Goal: Register for event/course

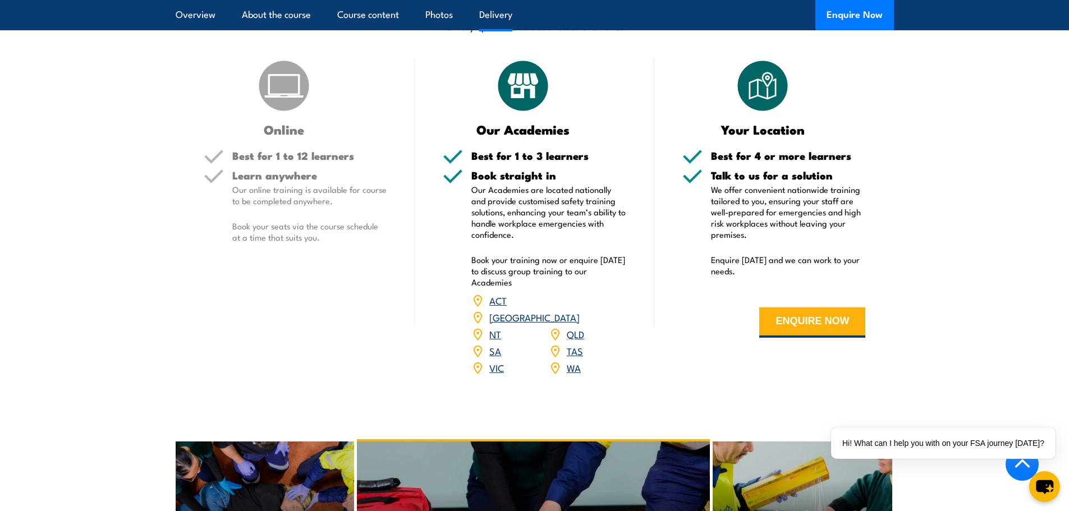
scroll to position [1403, 0]
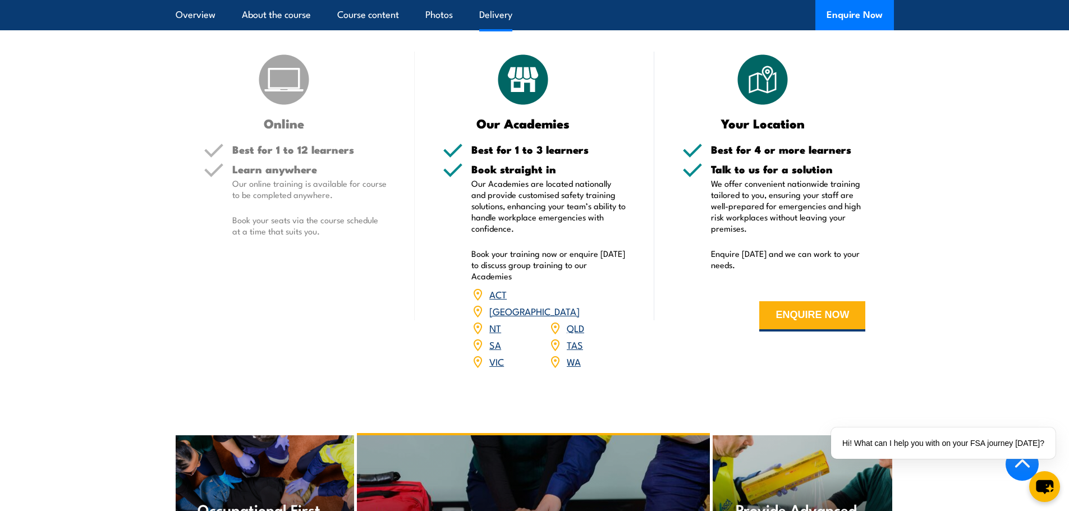
click at [492, 351] on link "SA" at bounding box center [495, 344] width 12 height 13
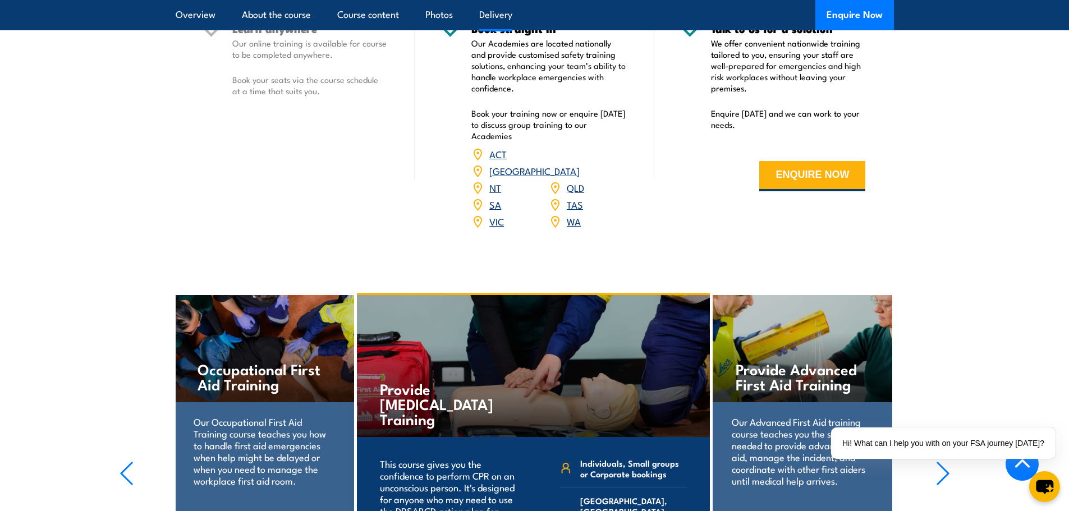
scroll to position [1375, 0]
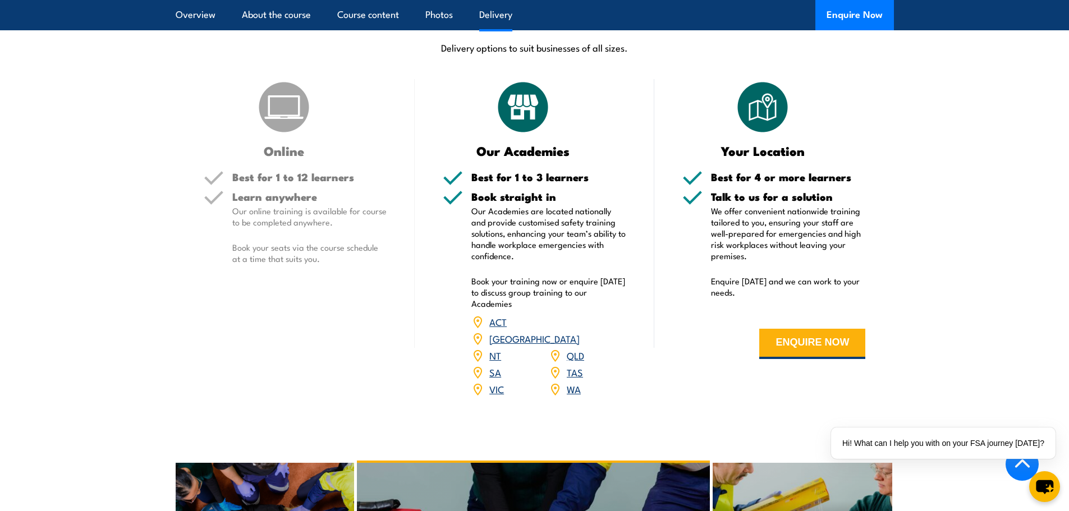
click at [495, 379] on link "SA" at bounding box center [495, 371] width 12 height 13
click at [491, 379] on link "SA" at bounding box center [495, 371] width 12 height 13
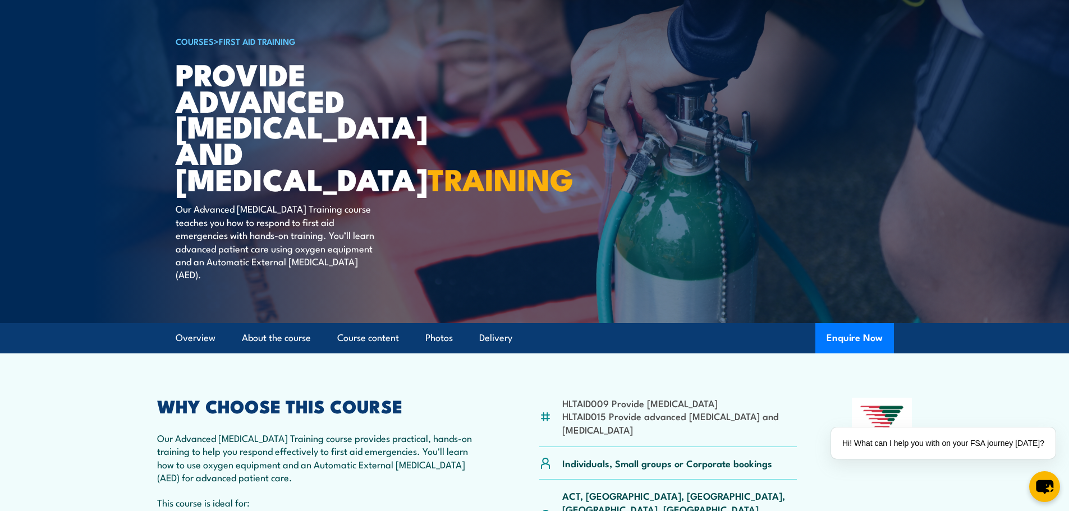
scroll to position [224, 0]
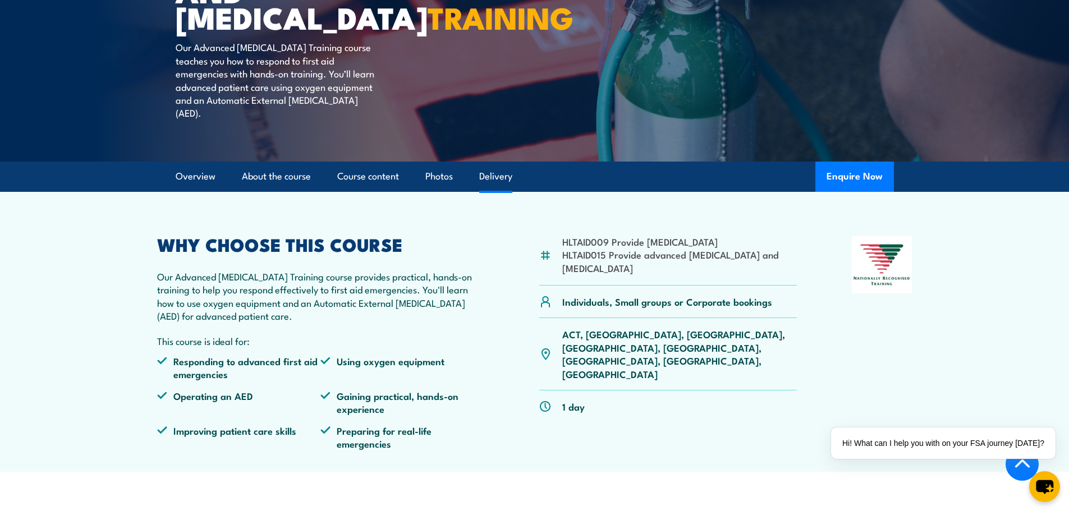
click at [495, 187] on link "Delivery" at bounding box center [495, 177] width 33 height 30
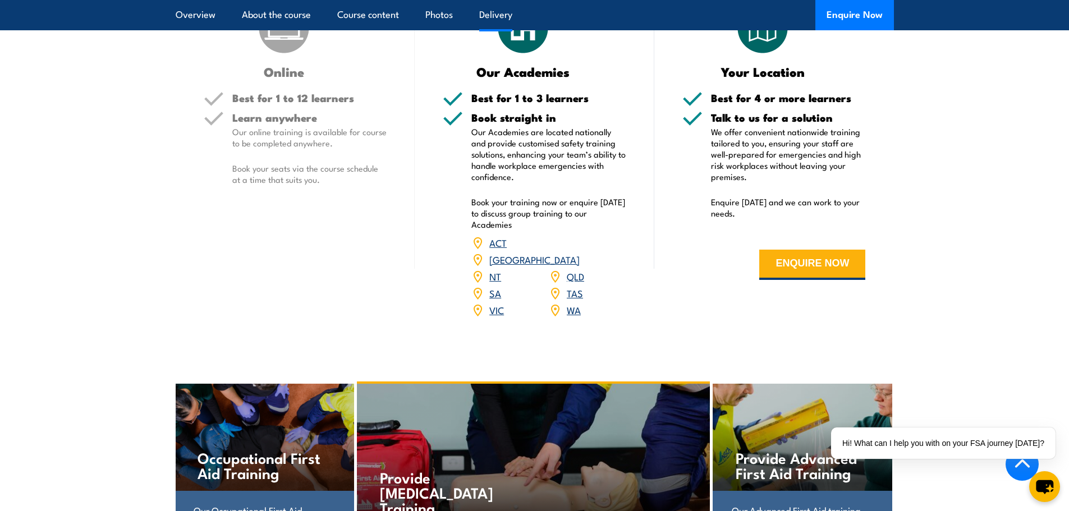
scroll to position [1455, 0]
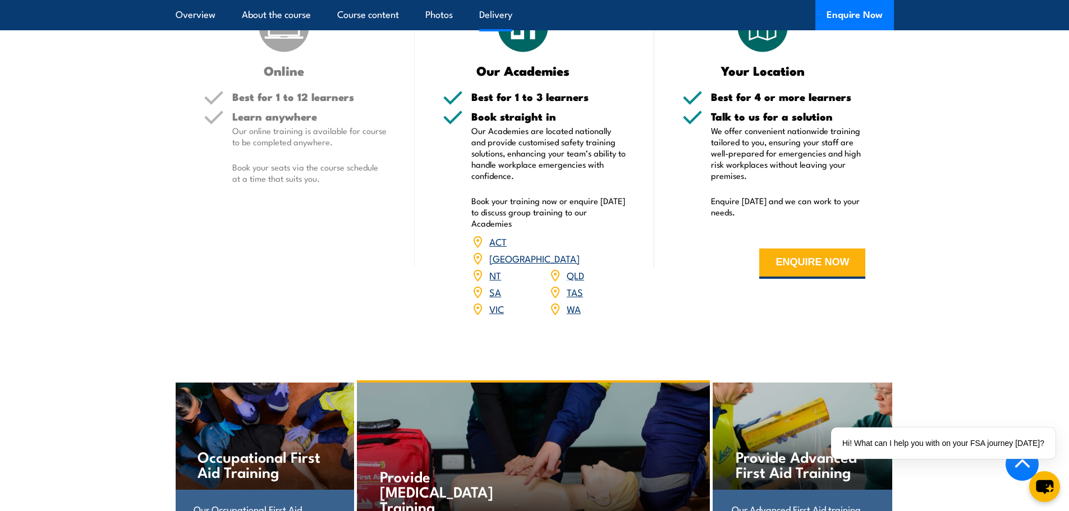
click at [491, 298] on link "SA" at bounding box center [495, 291] width 12 height 13
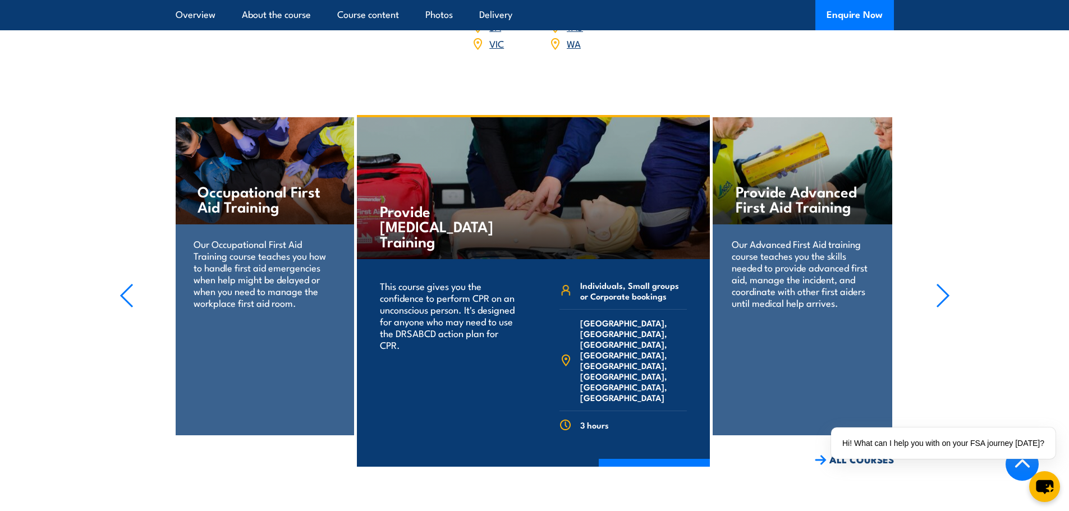
scroll to position [1736, 0]
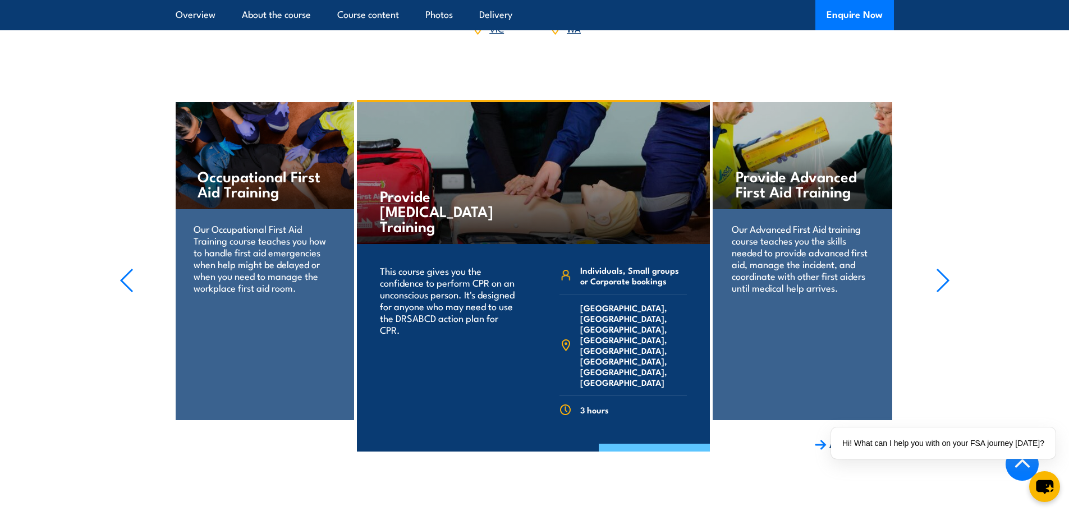
click at [648, 445] on link "COURSE DETAILS" at bounding box center [654, 458] width 111 height 29
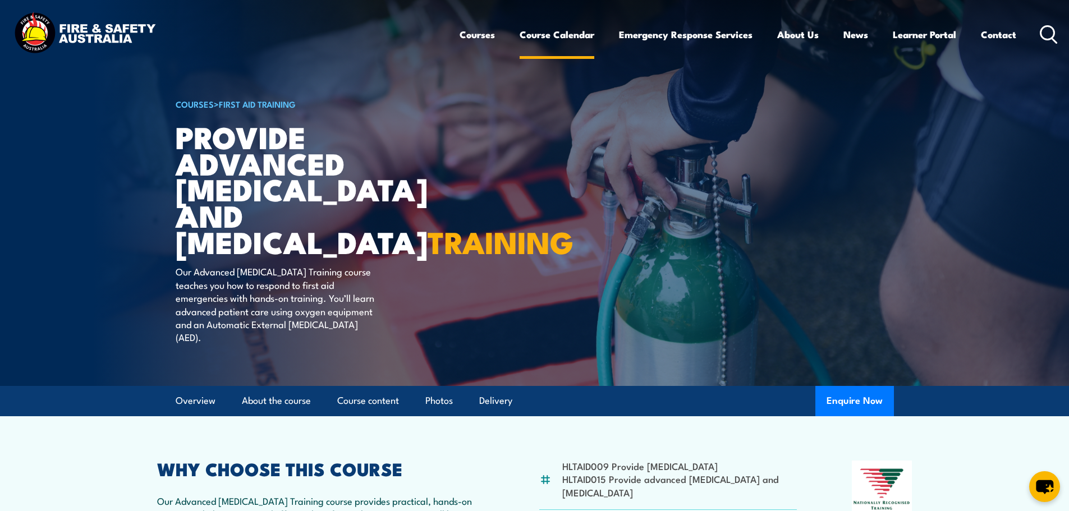
click at [564, 36] on link "Course Calendar" at bounding box center [557, 35] width 75 height 30
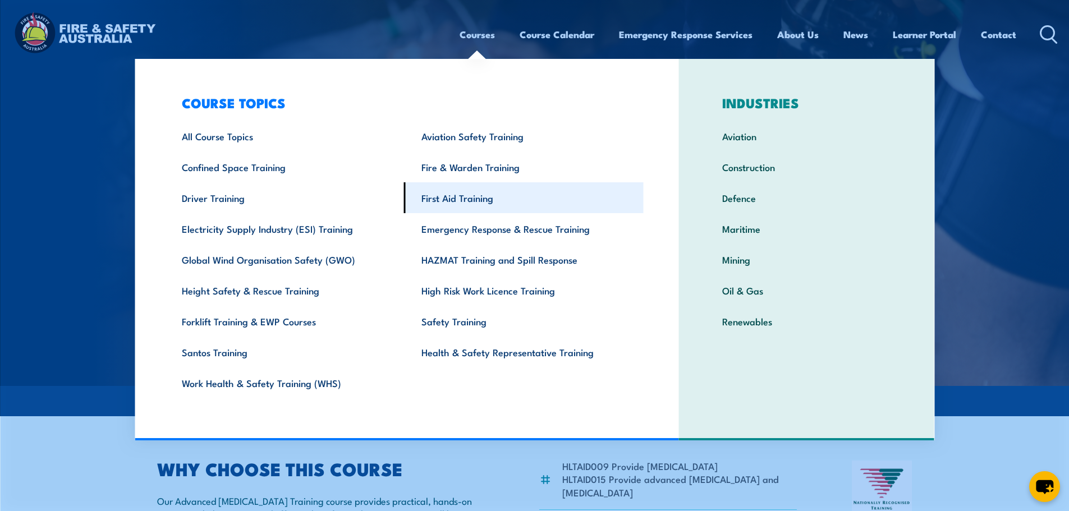
click at [463, 197] on link "First Aid Training" at bounding box center [524, 197] width 240 height 31
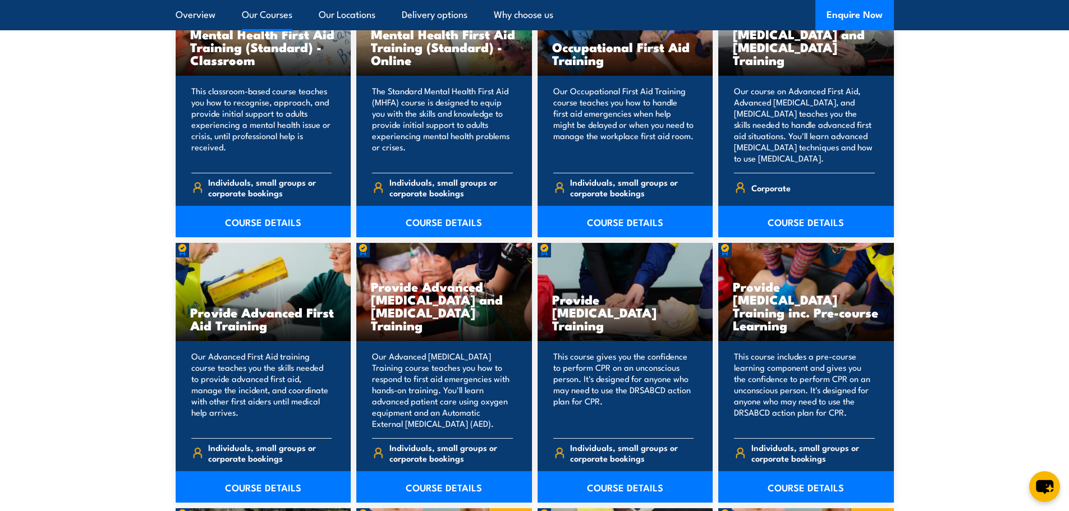
scroll to position [1290, 0]
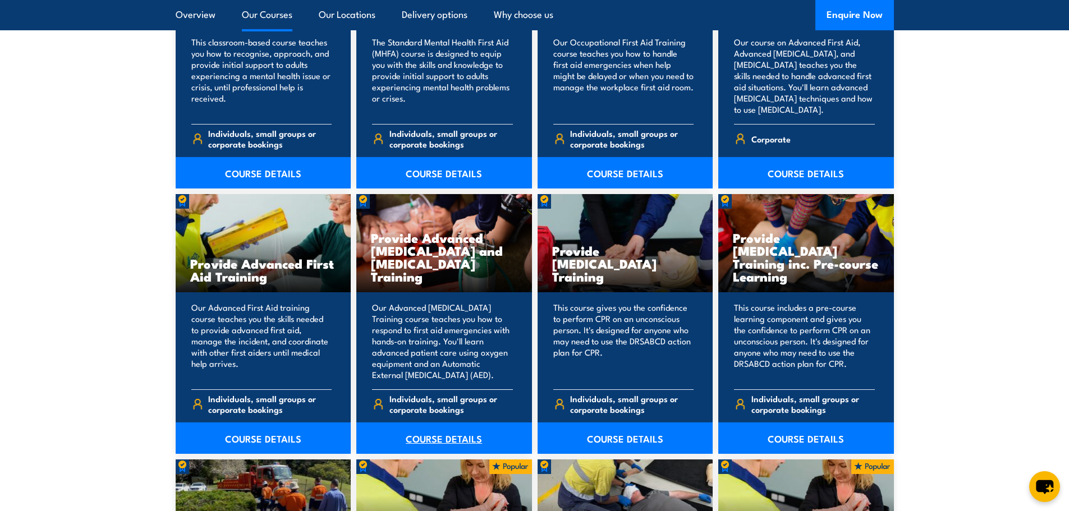
click at [435, 438] on link "COURSE DETAILS" at bounding box center [444, 437] width 176 height 31
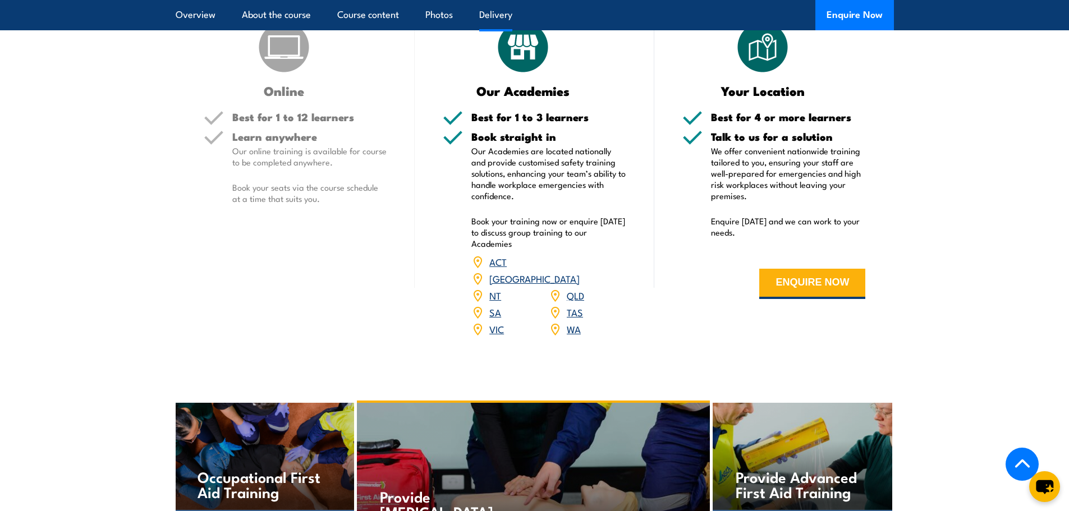
scroll to position [1459, 0]
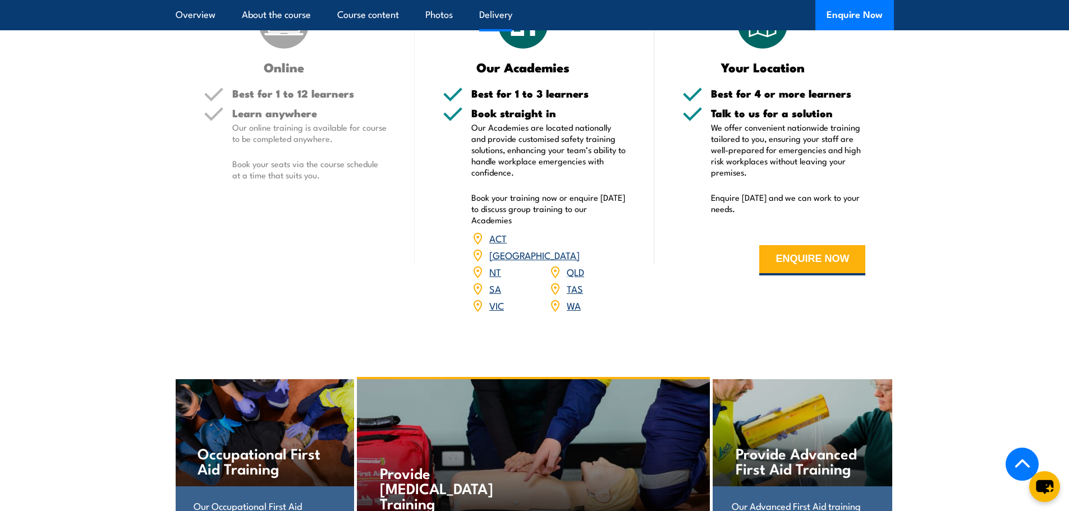
click at [498, 295] on link "SA" at bounding box center [495, 288] width 12 height 13
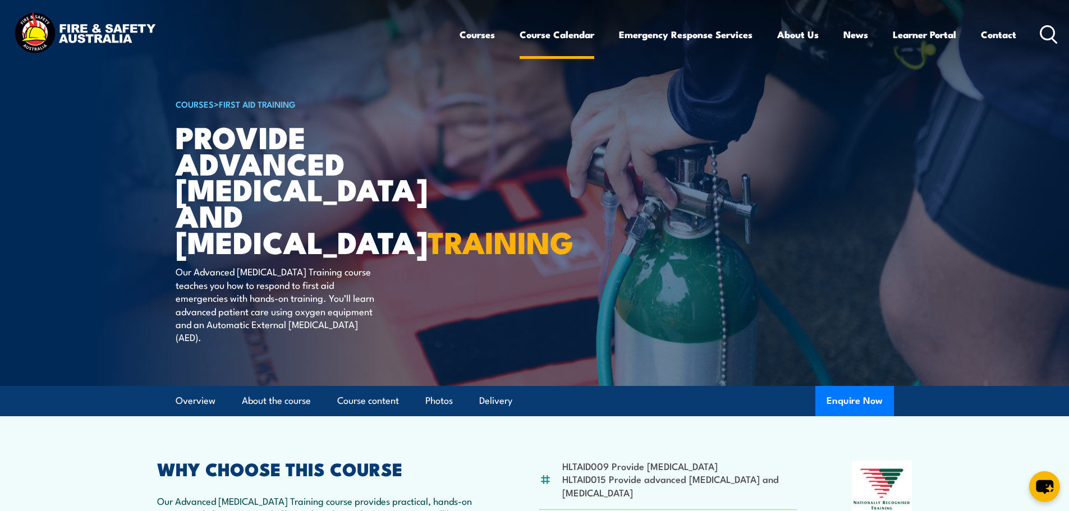
click at [561, 39] on link "Course Calendar" at bounding box center [557, 35] width 75 height 30
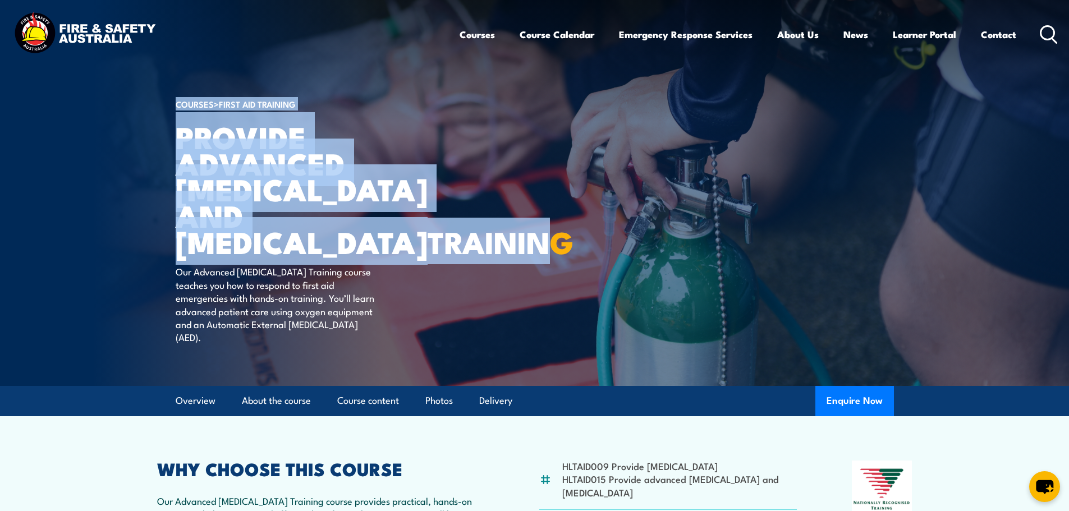
drag, startPoint x: 310, startPoint y: 243, endPoint x: 172, endPoint y: 140, distance: 172.0
click at [172, 140] on section "COURSES > First Aid Training Provide Advanced Resuscitation and Oxygen Therapy …" at bounding box center [534, 193] width 1069 height 386
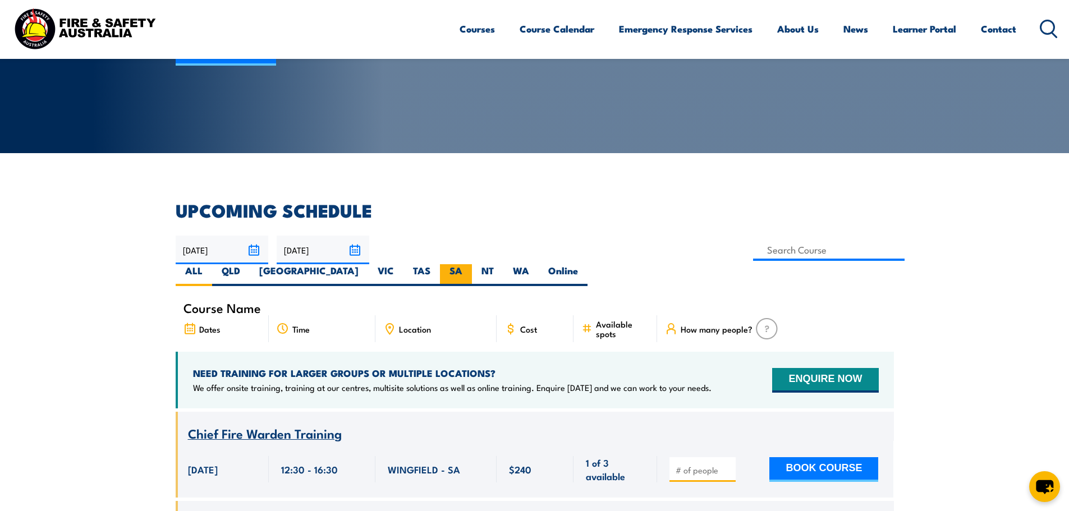
click at [472, 264] on label "SA" at bounding box center [456, 275] width 32 height 22
click at [470, 264] on input "SA" at bounding box center [465, 267] width 7 height 7
radio input "true"
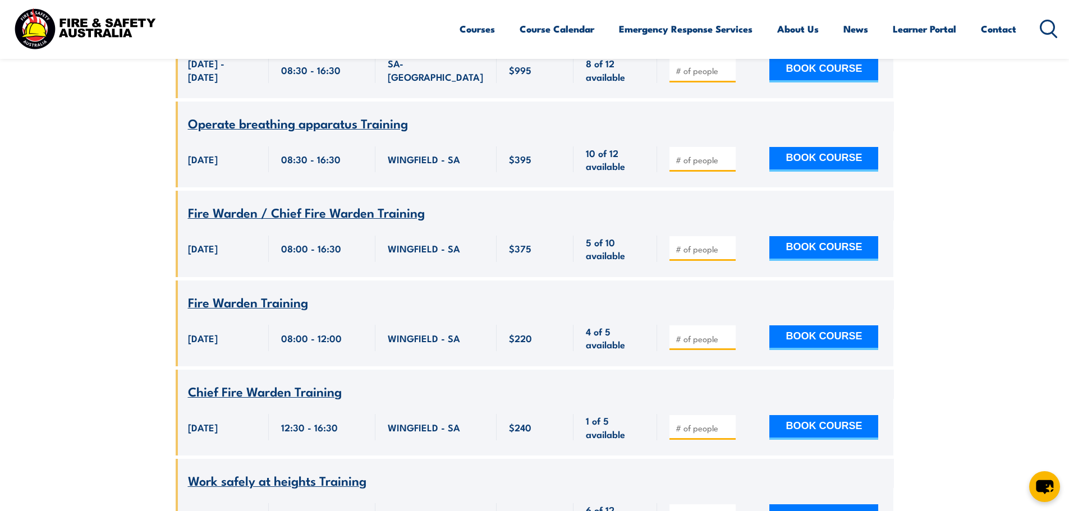
scroll to position [1885, 0]
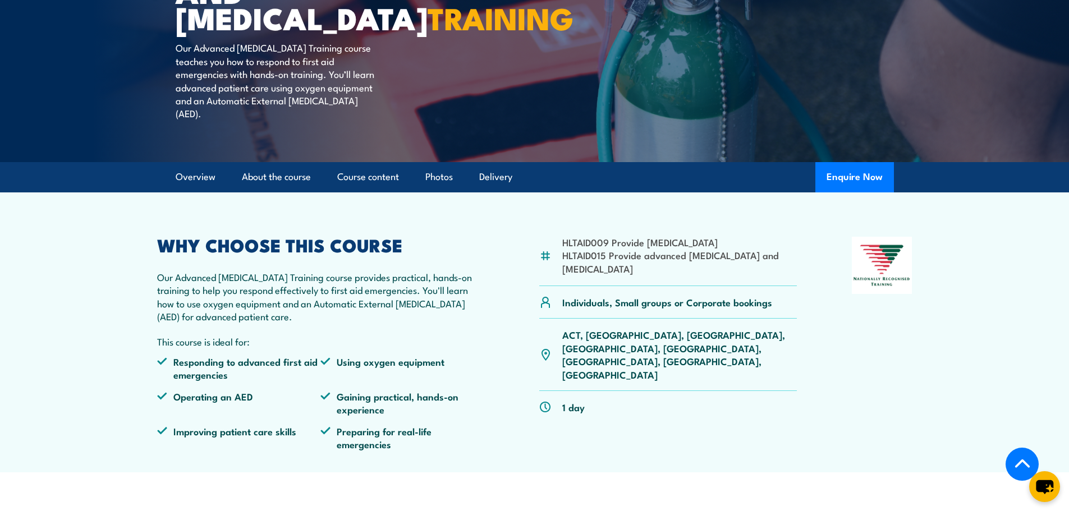
scroll to position [224, 0]
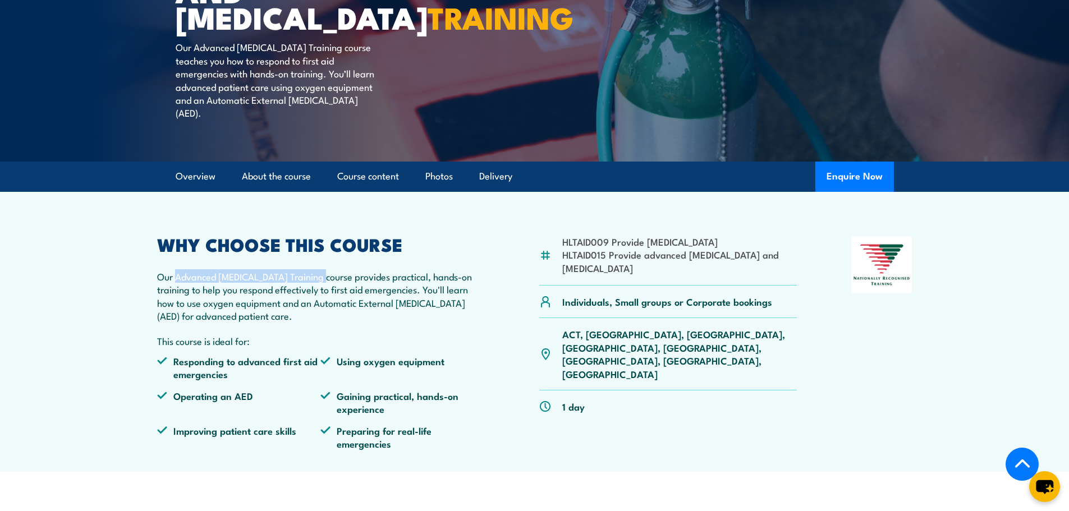
drag, startPoint x: 176, startPoint y: 289, endPoint x: 316, endPoint y: 291, distance: 139.7
click at [315, 291] on p "Our Advanced [MEDICAL_DATA] Training course provides practical, hands-on traini…" at bounding box center [321, 296] width 328 height 53
copy p "Advanced [MEDICAL_DATA] Training c"
